Goal: Information Seeking & Learning: Learn about a topic

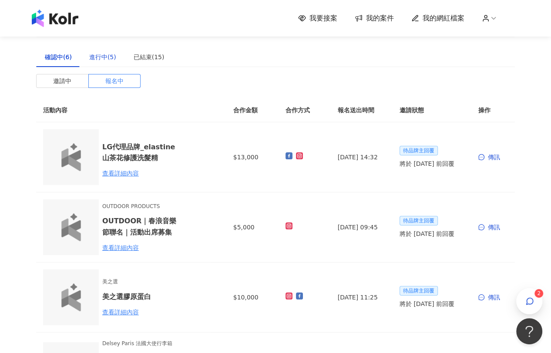
click at [106, 58] on div "進行中(5)" at bounding box center [102, 57] width 27 height 10
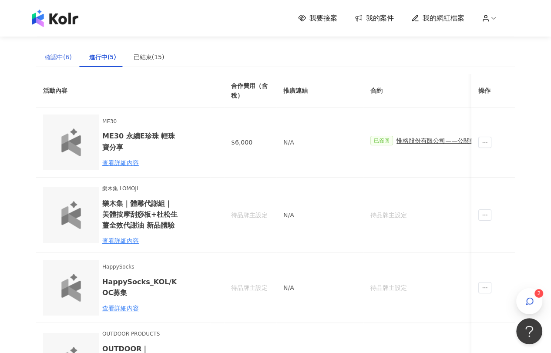
click at [66, 64] on div "確認中(6)" at bounding box center [58, 57] width 44 height 20
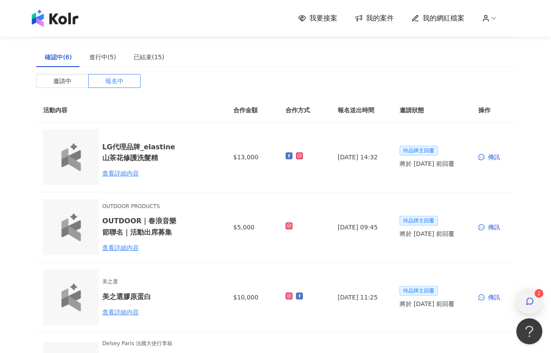
click at [529, 304] on icon "button" at bounding box center [529, 301] width 7 height 7
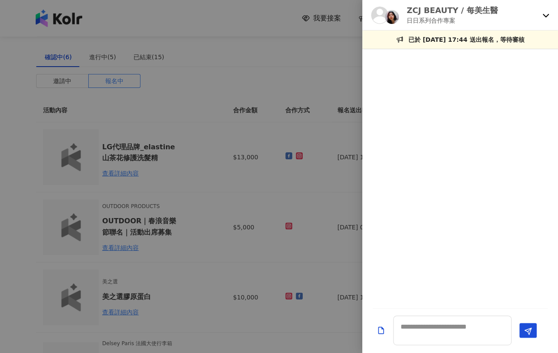
click at [547, 16] on icon at bounding box center [545, 15] width 7 height 7
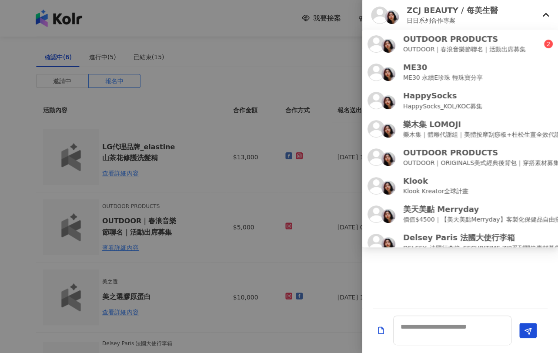
click at [541, 14] on div "ZCJ BEAUTY / 每美生醫 日日系列合作專案" at bounding box center [460, 15] width 196 height 30
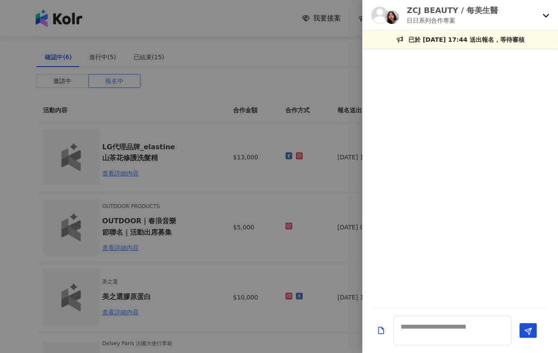
click at [540, 14] on div "ZCJ BEAUTY / 每美生醫 日日系列合作專案" at bounding box center [460, 15] width 196 height 30
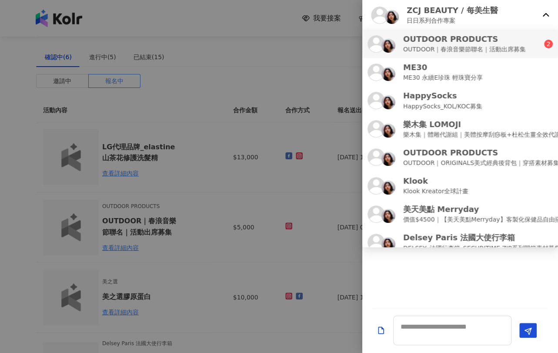
click at [531, 40] on div "OUTDOOR PRODUCTS OUTDOOR｜春浪音樂節聯名｜活動出席募集" at bounding box center [455, 43] width 177 height 20
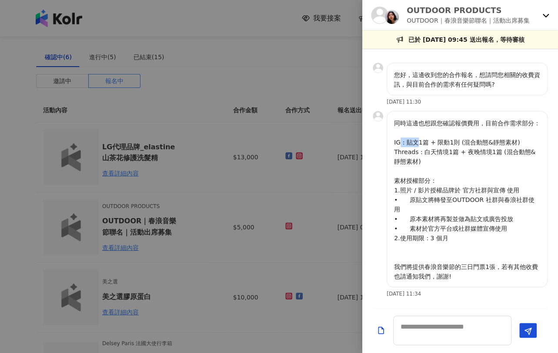
drag, startPoint x: 400, startPoint y: 150, endPoint x: 421, endPoint y: 149, distance: 21.3
click at [421, 149] on p "同時這邊也想跟您確認報價費用，目前合作需求部分： IG : 貼文1篇 + 限動1則 (混合動態&靜態素材) Threads : 白天情境1篇 + 夜晚情境1篇…" at bounding box center [467, 199] width 146 height 163
click at [430, 160] on p "同時這邊也想跟您確認報價費用，目前合作需求部分： IG : 貼文1篇 + 限動1則 (混合動態&靜態素材) Threads : 白天情境1篇 + 夜晚情境1篇…" at bounding box center [467, 199] width 146 height 163
drag, startPoint x: 418, startPoint y: 163, endPoint x: 431, endPoint y: 163, distance: 13.0
click at [431, 163] on p "同時這邊也想跟您確認報價費用，目前合作需求部分： IG : 貼文1篇 + 限動1則 (混合動態&靜態素材) Threads : 白天情境1篇 + 夜晚情境1篇…" at bounding box center [467, 199] width 146 height 163
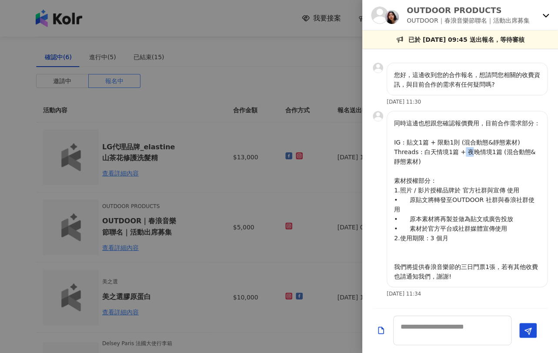
drag, startPoint x: 459, startPoint y: 164, endPoint x: 470, endPoint y: 164, distance: 10.9
click at [470, 164] on p "同時這邊也想跟您確認報價費用，目前合作需求部分： IG : 貼文1篇 + 限動1則 (混合動態&靜態素材) Threads : 白天情境1篇 + 夜晚情境1篇…" at bounding box center [467, 199] width 146 height 163
drag, startPoint x: 426, startPoint y: 267, endPoint x: 454, endPoint y: 266, distance: 27.8
click at [454, 266] on p "同時這邊也想跟您確認報價費用，目前合作需求部分： IG : 貼文1篇 + 限動1則 (混合動態&靜態素材) Threads : 白天情境1篇 + 夜晚情境1篇…" at bounding box center [467, 199] width 146 height 163
copy p "春浪音樂節"
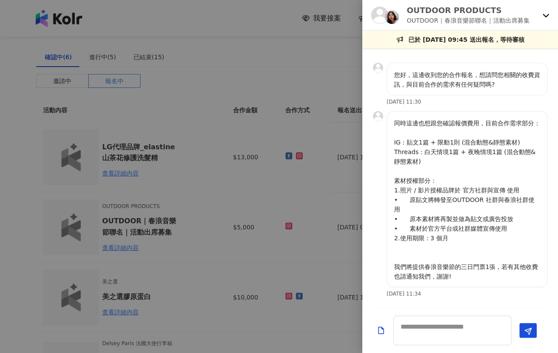
click at [230, 52] on div at bounding box center [279, 176] width 558 height 353
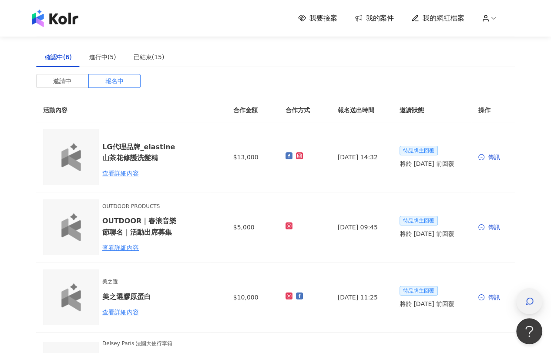
click at [527, 306] on span "button" at bounding box center [529, 301] width 9 height 10
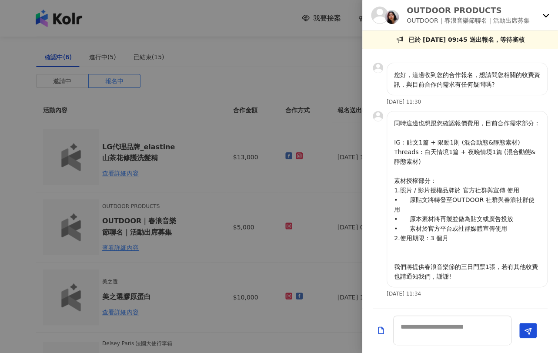
click at [171, 105] on div at bounding box center [279, 176] width 558 height 353
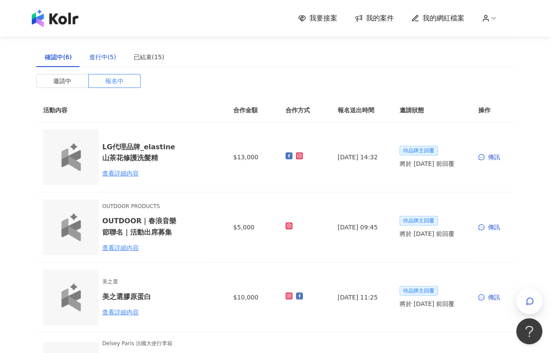
click at [94, 59] on div "進行中(5)" at bounding box center [102, 57] width 27 height 10
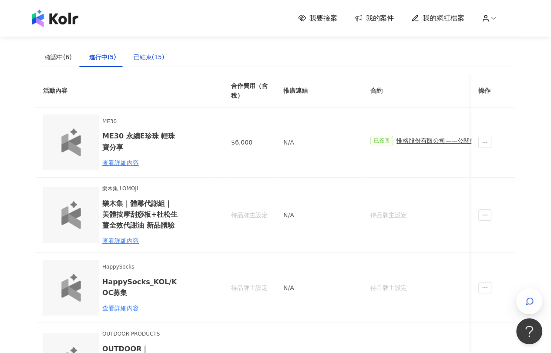
click at [148, 51] on div "已結束(15)" at bounding box center [149, 57] width 48 height 20
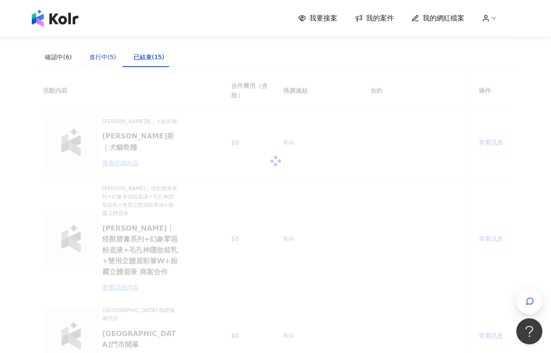
click at [91, 56] on div "進行中(5)" at bounding box center [102, 57] width 27 height 10
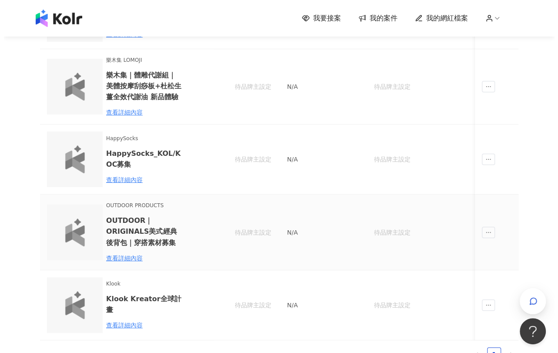
scroll to position [145, 0]
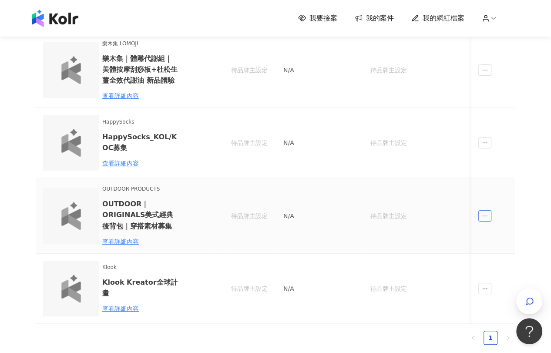
click at [482, 213] on icon "ellipsis" at bounding box center [484, 216] width 6 height 6
click at [499, 254] on div "傳訊" at bounding box center [500, 255] width 30 height 10
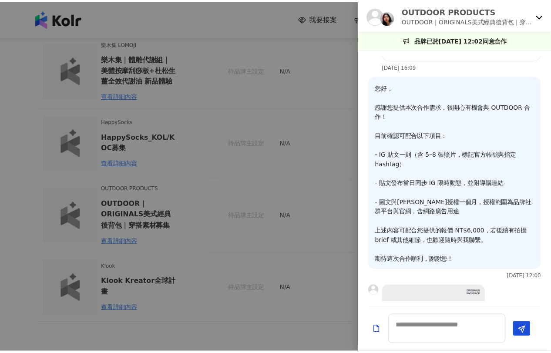
scroll to position [183, 0]
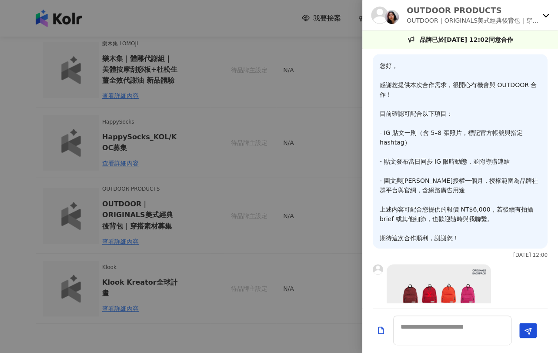
click at [21, 187] on div at bounding box center [279, 176] width 558 height 353
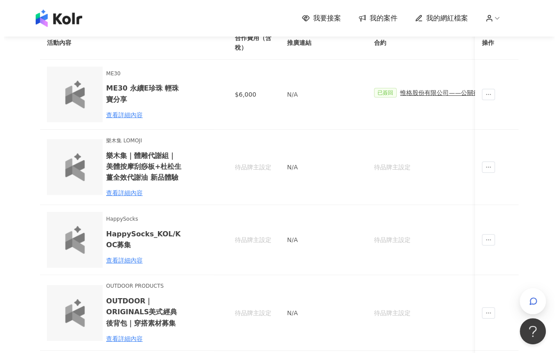
scroll to position [0, 0]
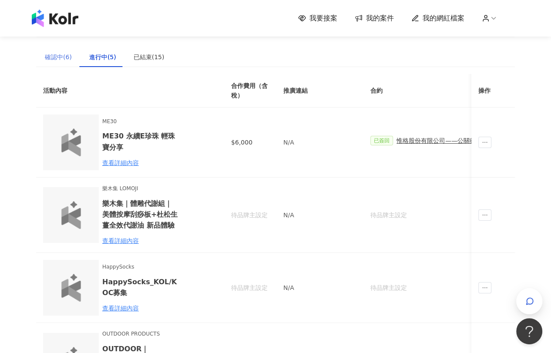
click at [63, 63] on div "確認中(6)" at bounding box center [58, 57] width 44 height 20
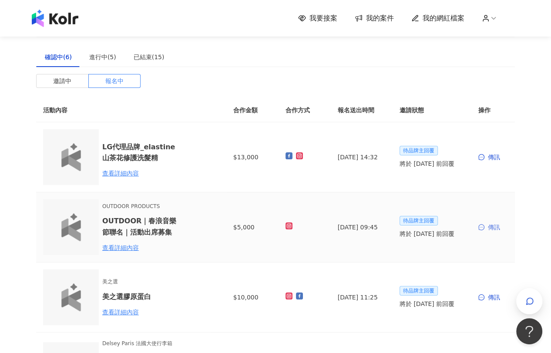
click at [496, 227] on div "傳訊" at bounding box center [493, 227] width 30 height 10
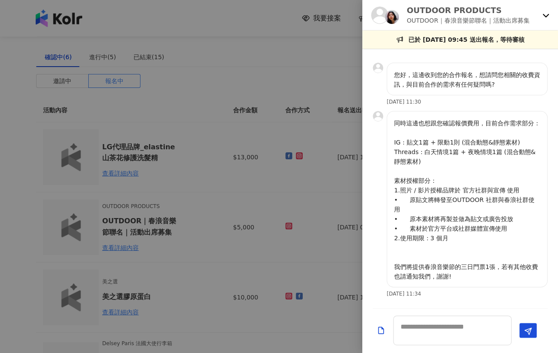
click at [20, 187] on div at bounding box center [279, 176] width 558 height 353
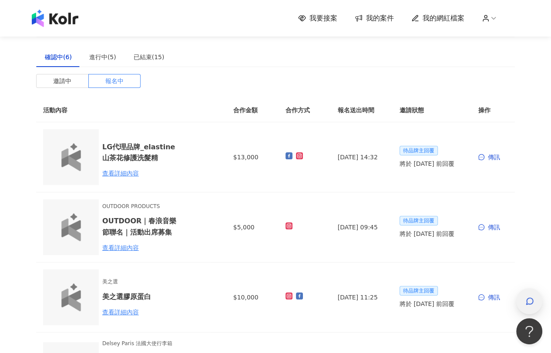
click at [530, 298] on icon "button" at bounding box center [529, 301] width 9 height 9
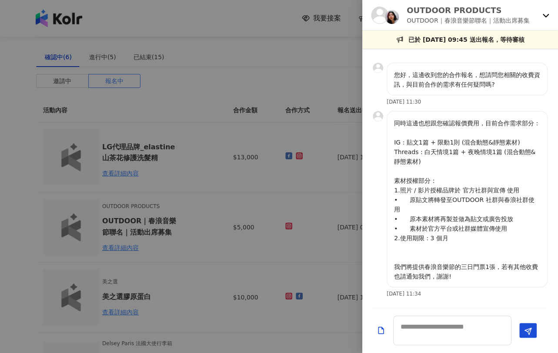
click at [549, 17] on div "OUTDOOR PRODUCTS OUTDOOR｜春浪音樂節聯名｜活動出席募集" at bounding box center [460, 15] width 196 height 30
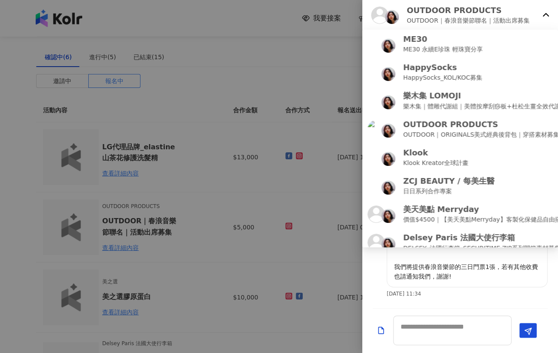
click at [543, 16] on icon at bounding box center [545, 15] width 7 height 7
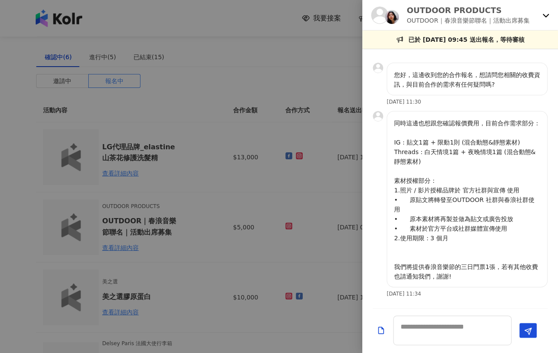
click at [543, 16] on icon at bounding box center [545, 15] width 7 height 7
click at [449, 302] on div "同時這邊也想跟您確認報價費用，目前合作需求部分： IG : 貼文1篇 + 限動1則 (混合動態&靜態素材) Threads : 白天情境1篇 + 夜晚情境1篇…" at bounding box center [460, 207] width 175 height 192
click at [262, 63] on div at bounding box center [279, 176] width 558 height 353
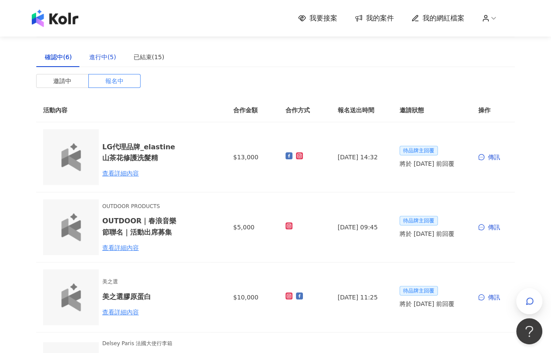
click at [93, 52] on div "進行中(5)" at bounding box center [102, 57] width 27 height 10
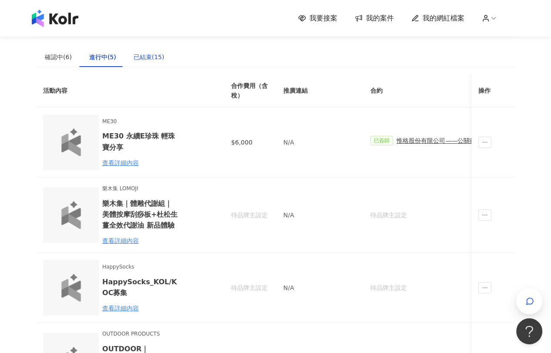
click at [150, 56] on div "已結束(15)" at bounding box center [149, 57] width 31 height 10
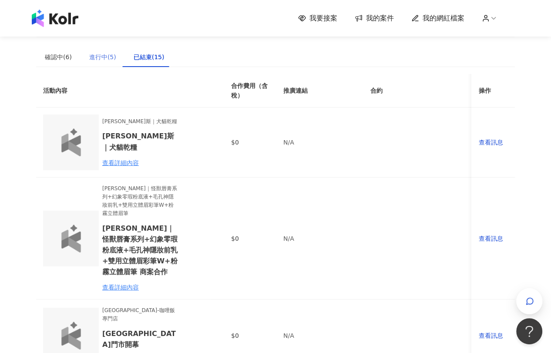
click at [100, 65] on div "進行中(5)" at bounding box center [102, 57] width 44 height 20
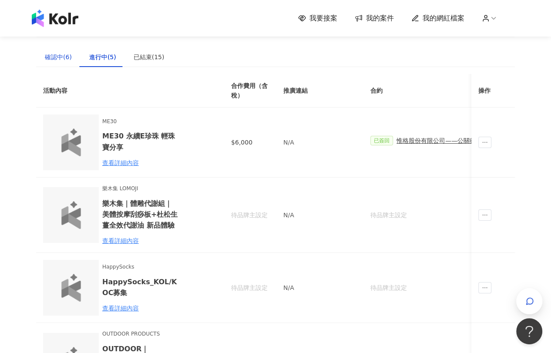
click at [63, 60] on div "確認中(6)" at bounding box center [58, 57] width 27 height 10
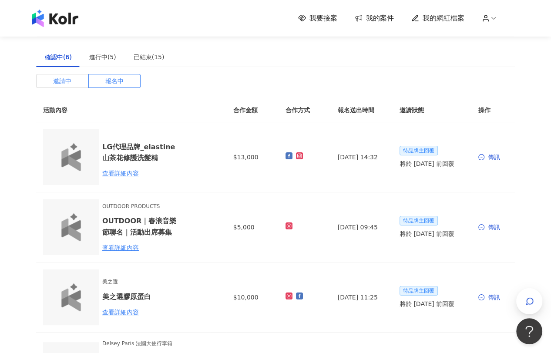
click at [63, 81] on span "邀請中" at bounding box center [62, 80] width 18 height 13
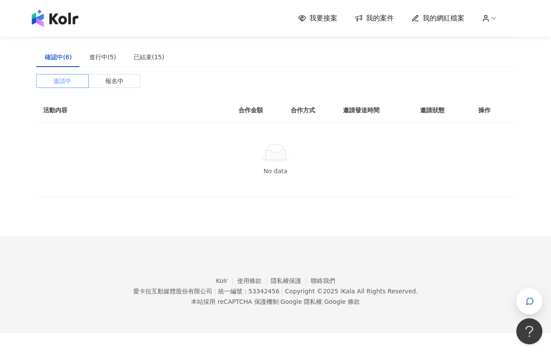
click at [72, 83] on span at bounding box center [63, 80] width 52 height 13
click at [62, 24] on img at bounding box center [55, 18] width 47 height 17
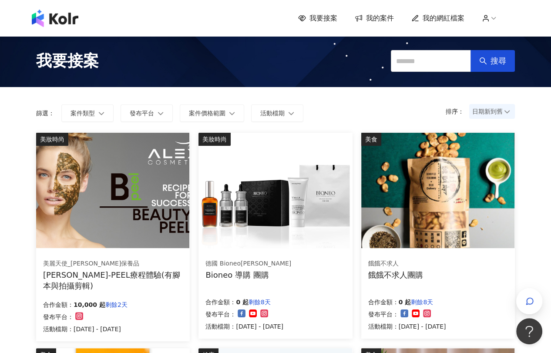
scroll to position [48, 0]
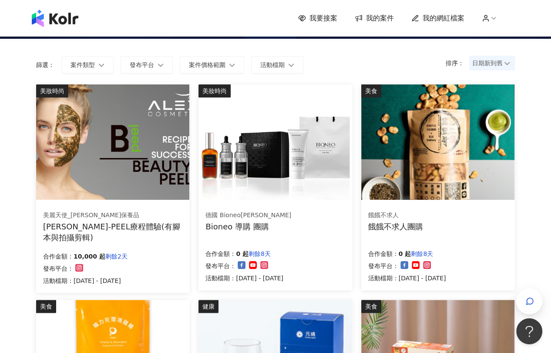
click at [92, 234] on div "[PERSON_NAME]-PEEL療程體驗(有腳本與拍攝剪輯)" at bounding box center [113, 232] width 140 height 22
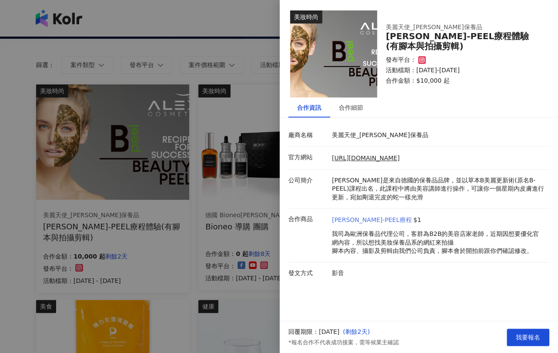
click at [368, 220] on link "[PERSON_NAME]-PEEL療程" at bounding box center [372, 220] width 80 height 9
click at [17, 245] on div at bounding box center [279, 176] width 558 height 353
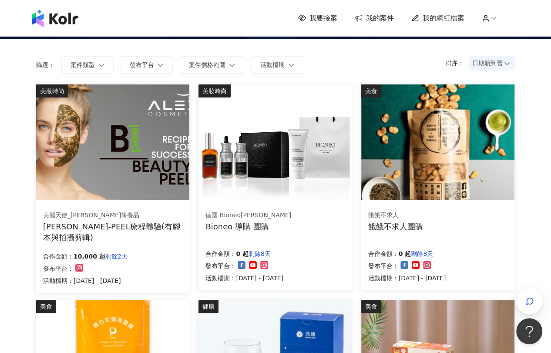
click at [170, 229] on div "[PERSON_NAME]-PEEL療程體驗(有腳本與拍攝剪輯)" at bounding box center [113, 232] width 140 height 22
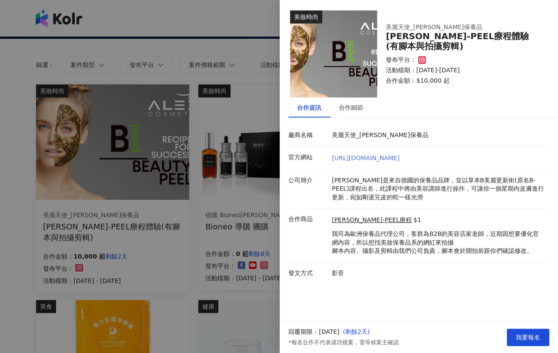
click at [376, 157] on link "[URL][DOMAIN_NAME]" at bounding box center [366, 157] width 68 height 7
click at [28, 205] on div at bounding box center [279, 176] width 558 height 353
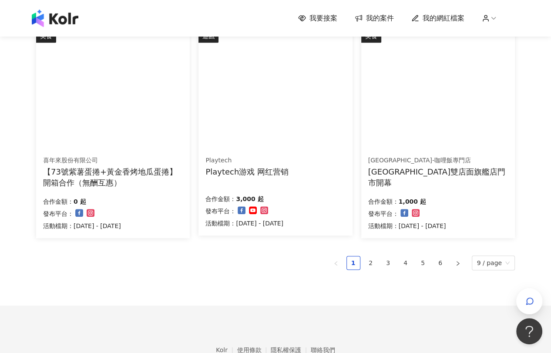
scroll to position [581, 0]
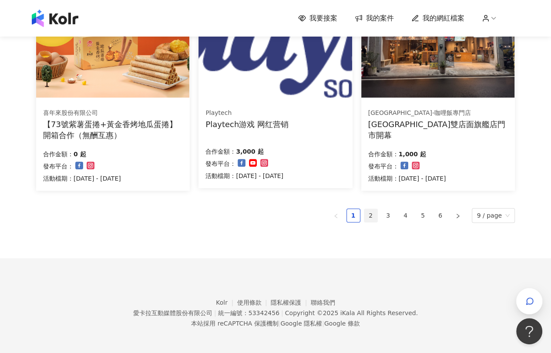
click at [367, 217] on link "2" at bounding box center [370, 215] width 13 height 13
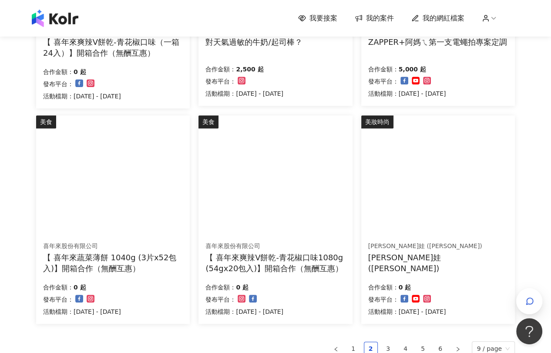
scroll to position [483, 0]
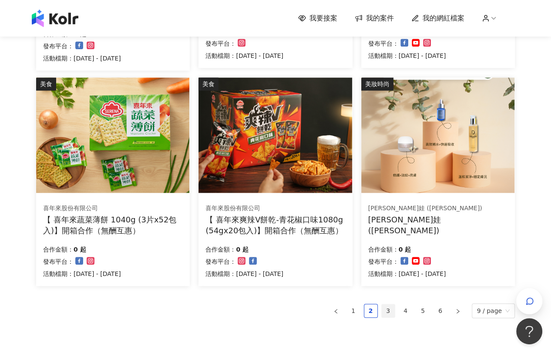
click at [392, 308] on link "3" at bounding box center [387, 310] width 13 height 13
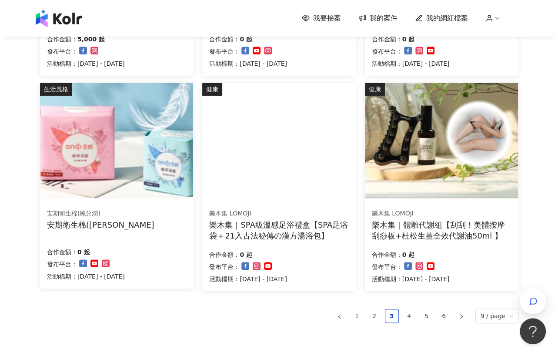
scroll to position [485, 0]
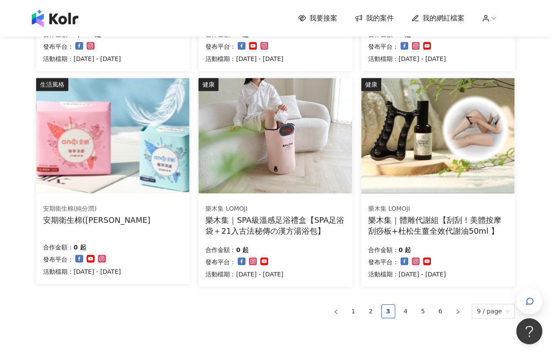
click at [289, 226] on div "樂木集｜SPA級溫感足浴禮盒【SPA足浴袋＋21入古法秘傳の漢方湯浴包】" at bounding box center [275, 225] width 140 height 22
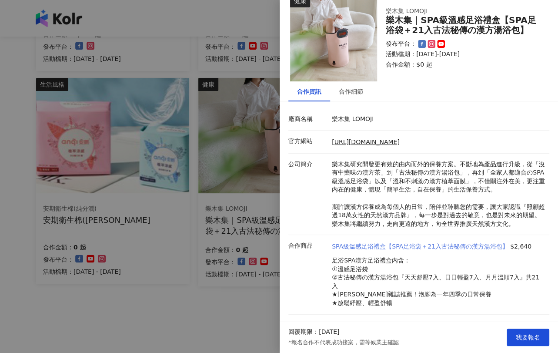
scroll to position [30, 0]
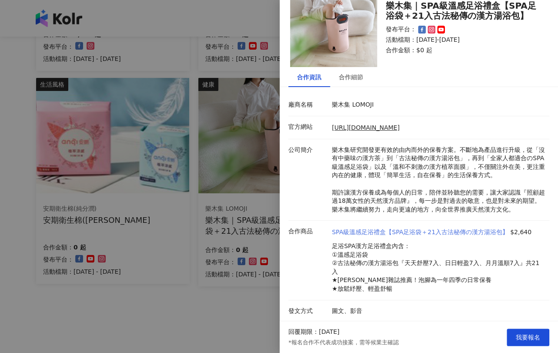
click at [367, 235] on link "SPA級溫感足浴禮盒【SPA足浴袋＋21入古法秘傳の漢方湯浴包】" at bounding box center [420, 232] width 177 height 9
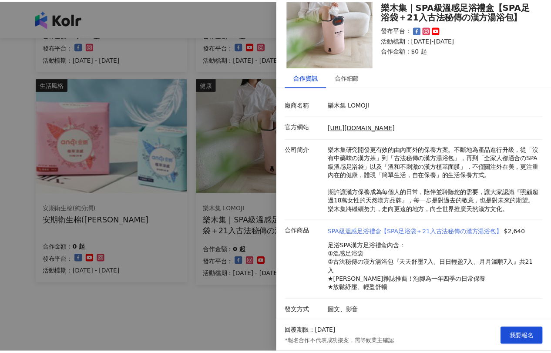
scroll to position [0, 0]
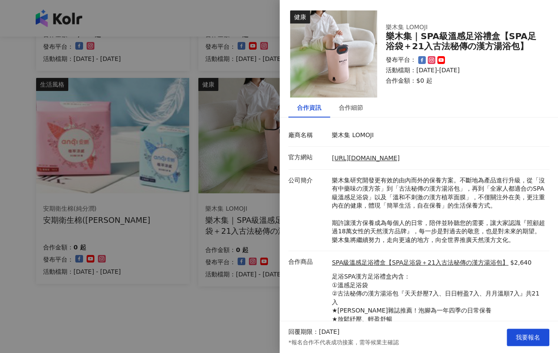
click at [248, 286] on div at bounding box center [279, 176] width 558 height 353
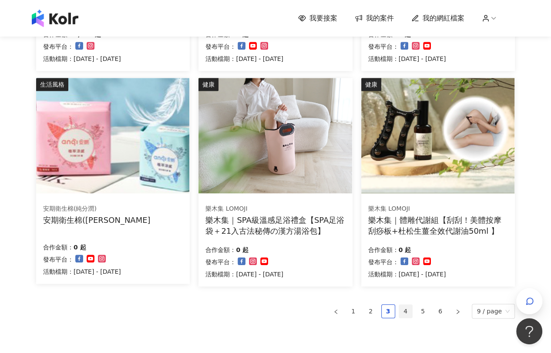
click at [405, 307] on link "4" at bounding box center [405, 310] width 13 height 13
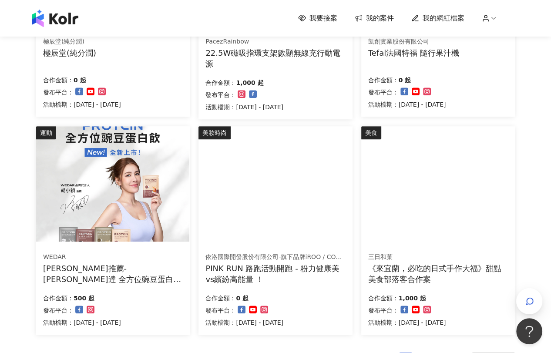
scroll to position [485, 0]
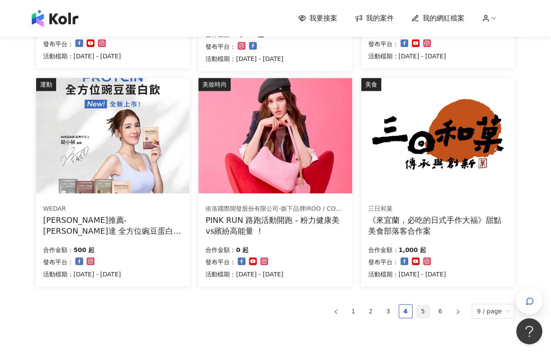
click at [425, 306] on link "5" at bounding box center [422, 310] width 13 height 13
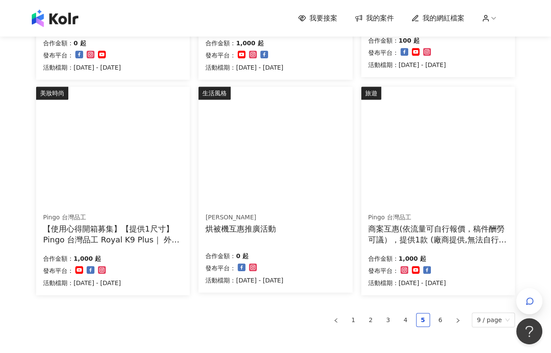
scroll to position [531, 0]
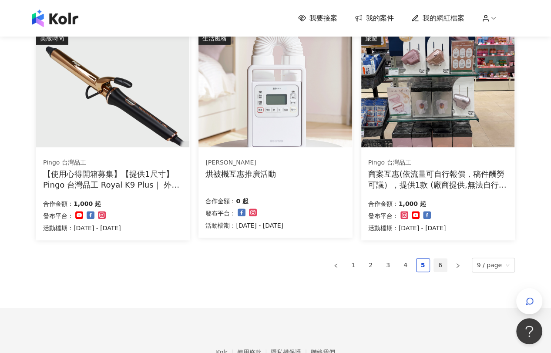
click at [441, 262] on link "6" at bounding box center [440, 264] width 13 height 13
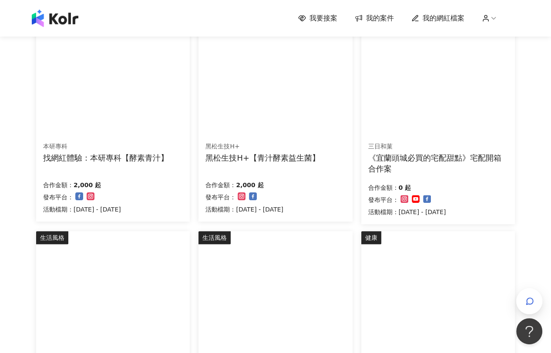
scroll to position [0, 0]
